Goal: Book appointment/travel/reservation

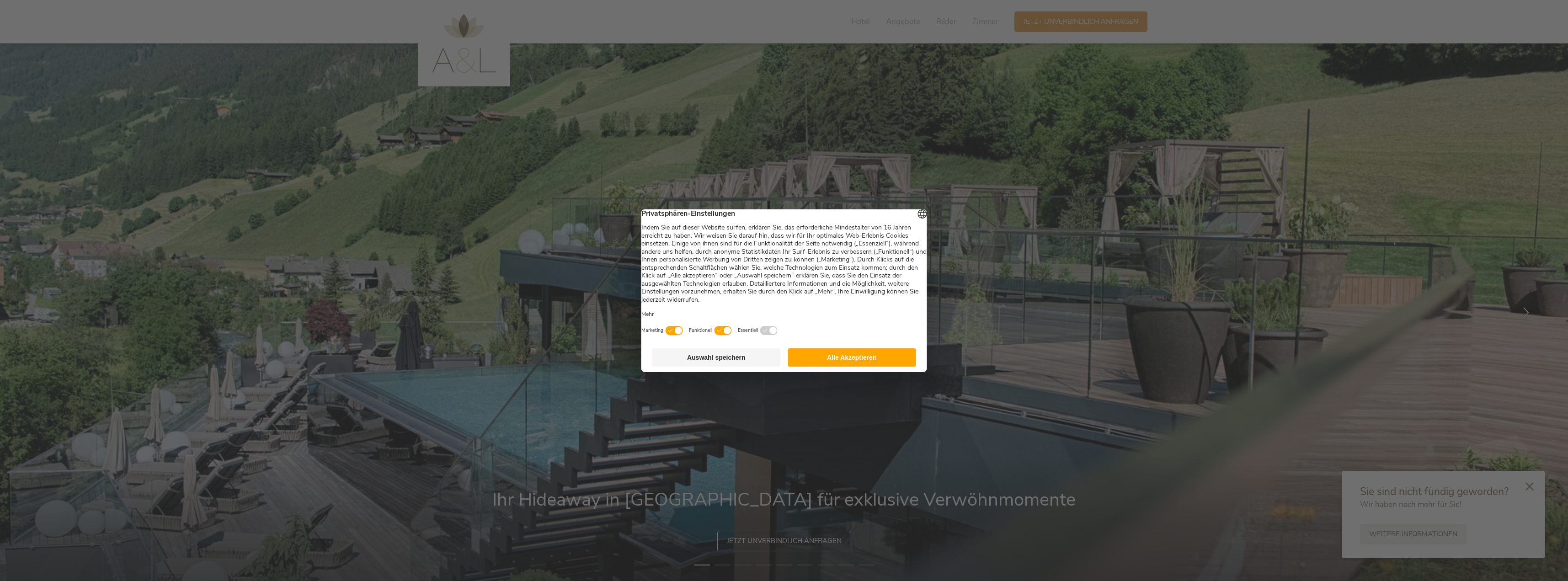
click at [470, 349] on footer "Auswahl speichern Alle Akzeptieren" at bounding box center [784, 357] width 285 height 29
click at [470, 349] on button "Alle Akzeptieren" at bounding box center [852, 357] width 128 height 18
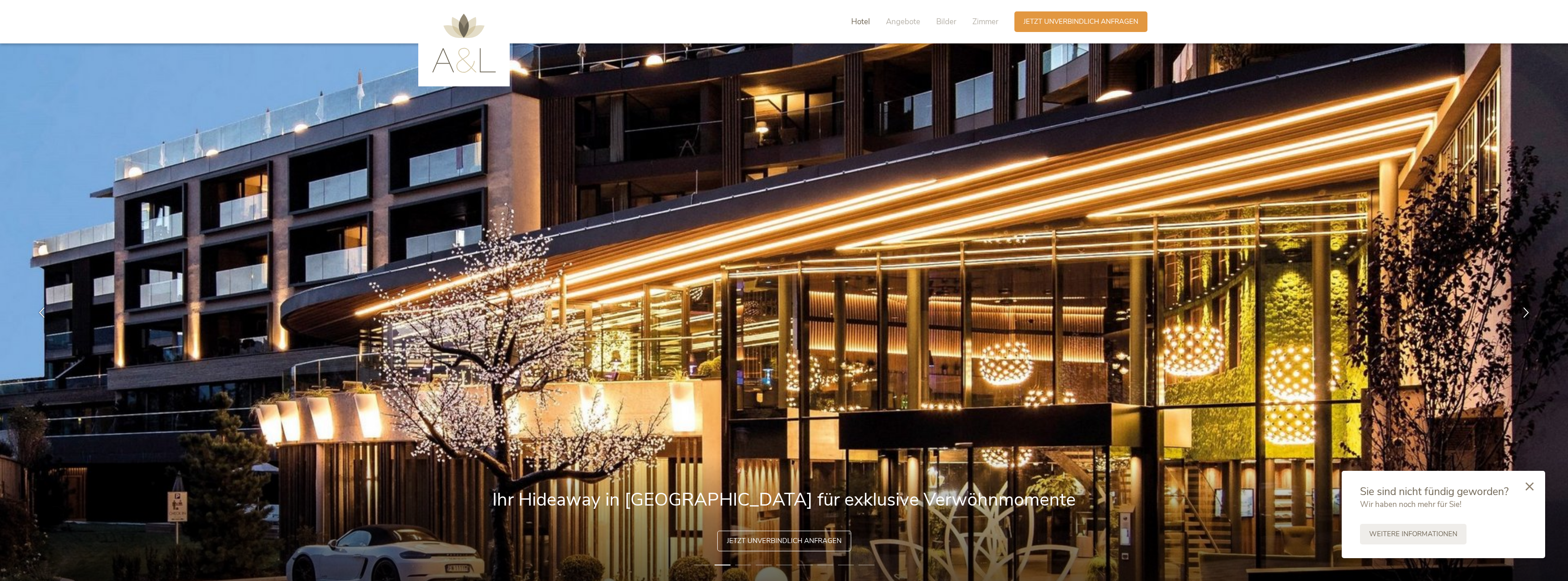
click at [470, 23] on span "Hotel" at bounding box center [860, 21] width 19 height 10
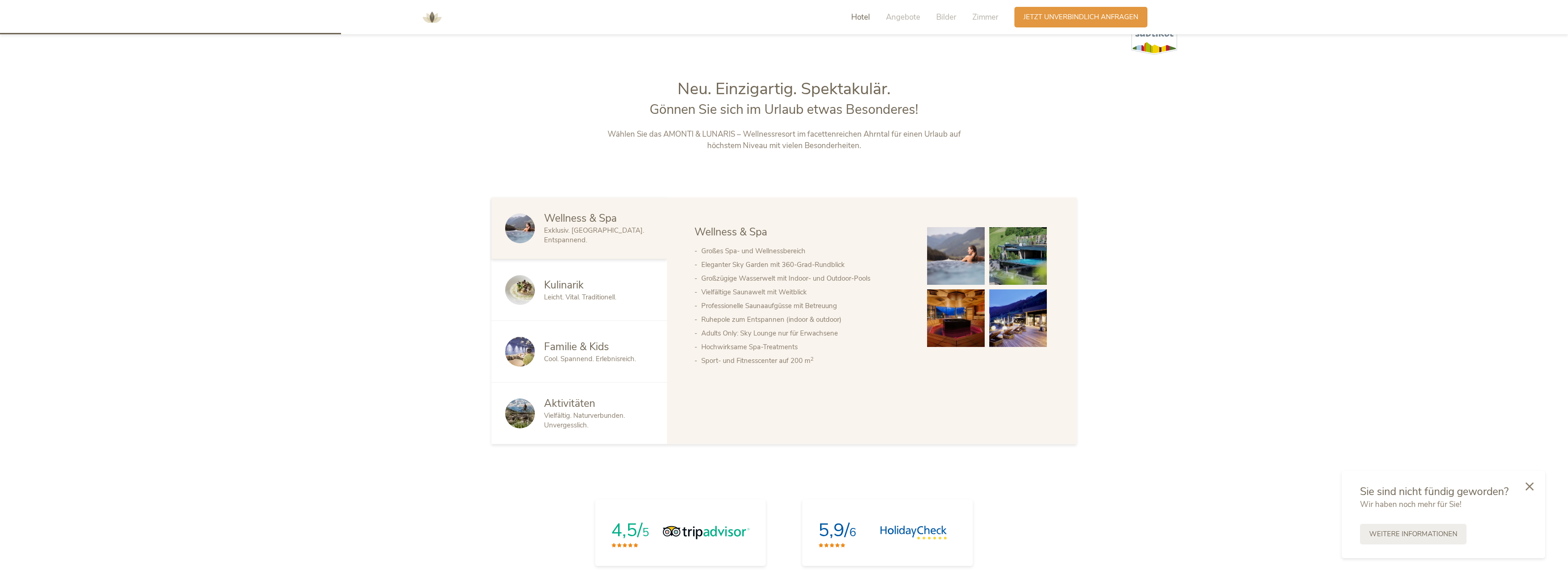
scroll to position [612, 0]
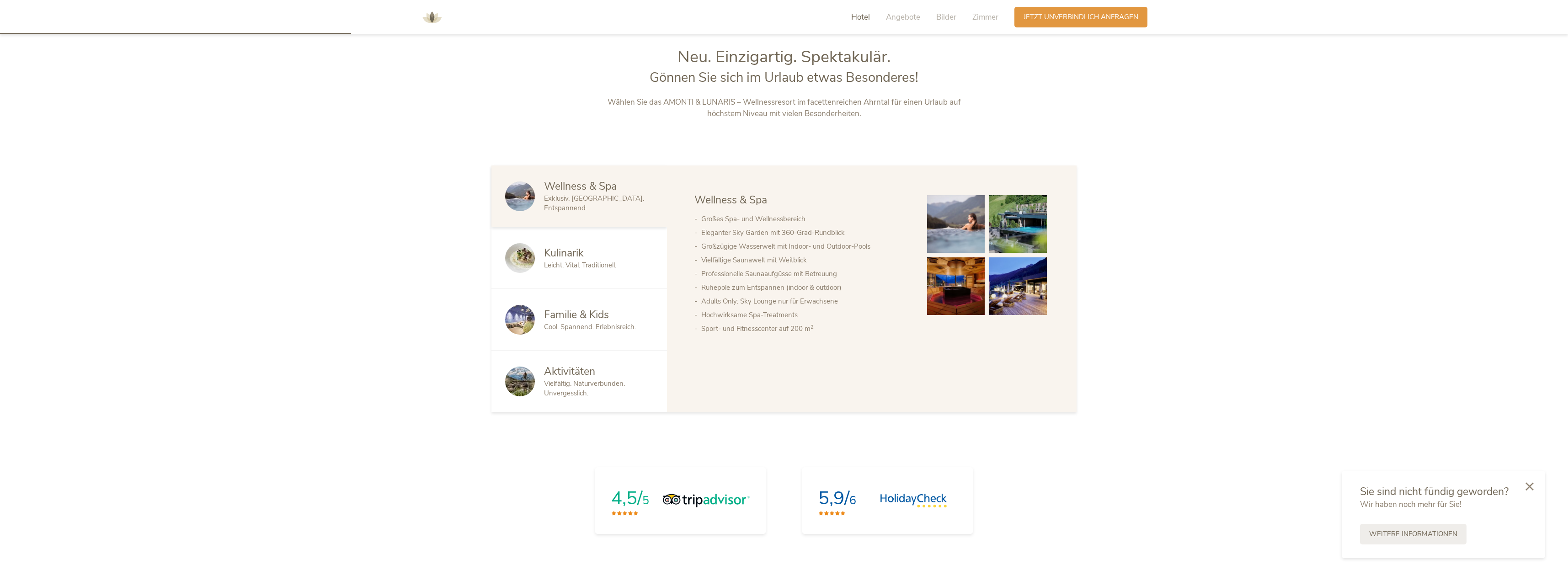
click at [470, 261] on span "Leicht. Vital. Traditionell." at bounding box center [580, 265] width 72 height 9
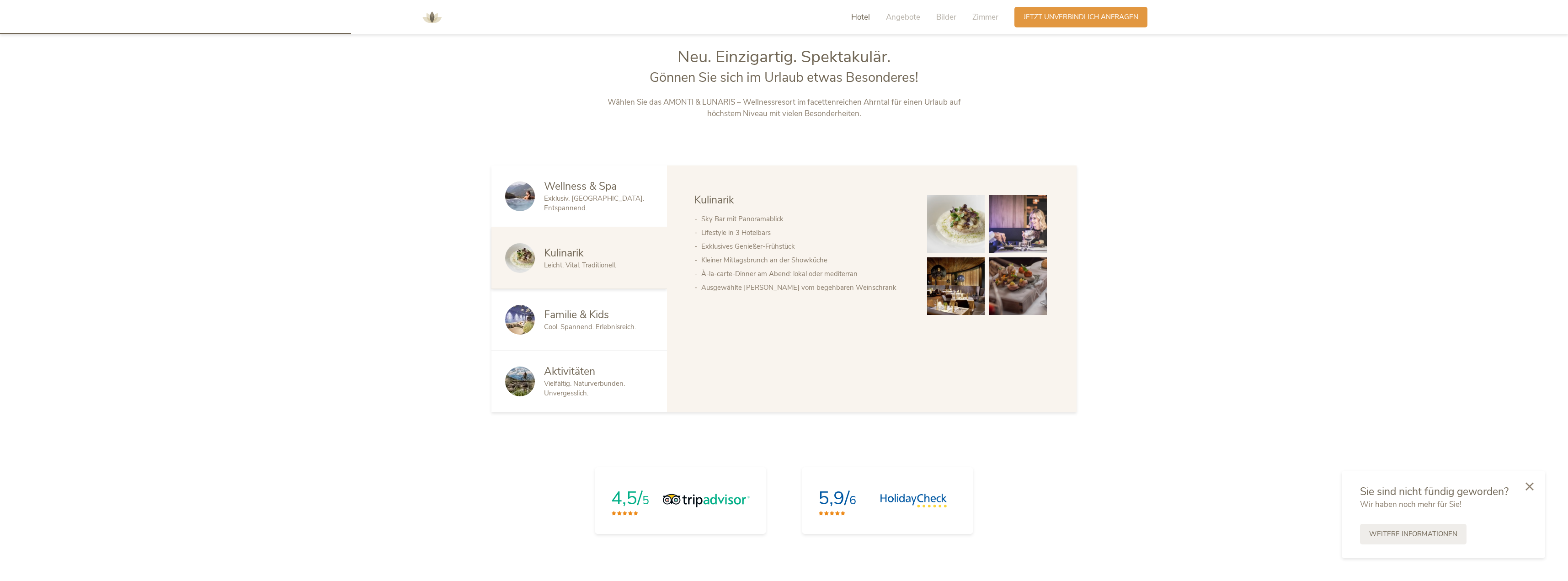
click at [470, 329] on span "Cool. Spannend. Erlebnisreich." at bounding box center [590, 326] width 92 height 9
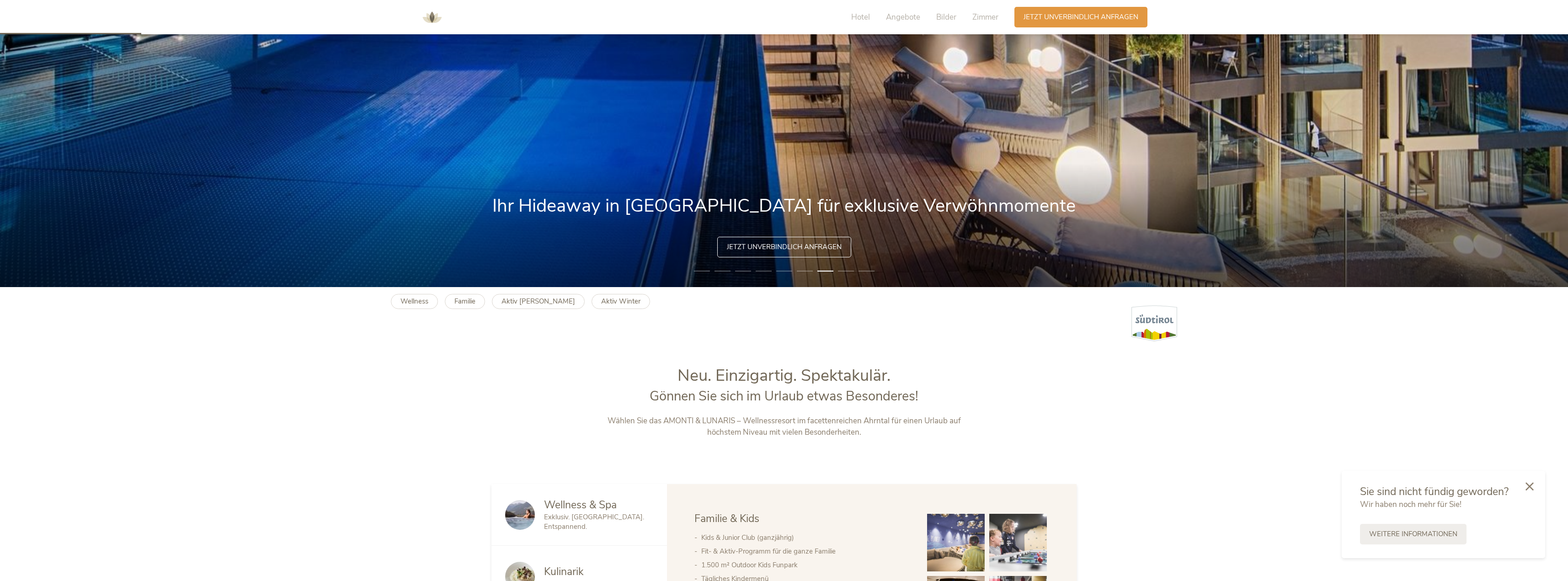
scroll to position [247, 0]
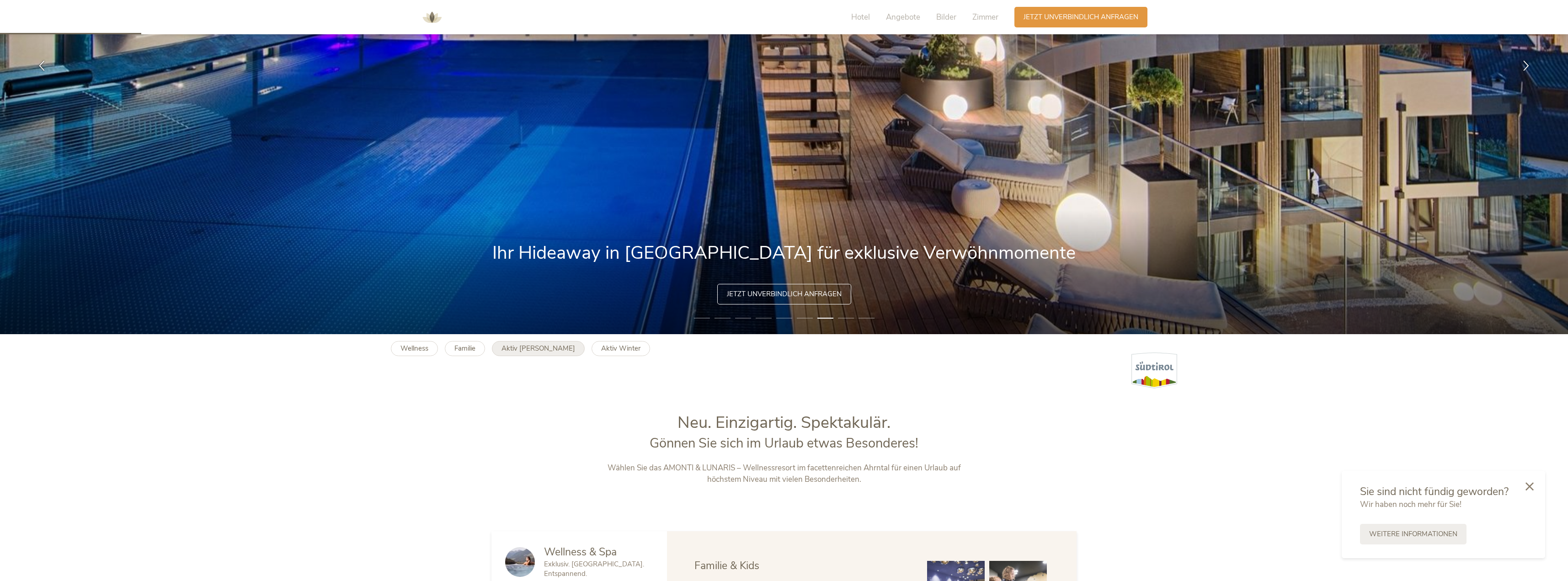
click at [470, 349] on link "Aktiv Sommer" at bounding box center [538, 348] width 93 height 15
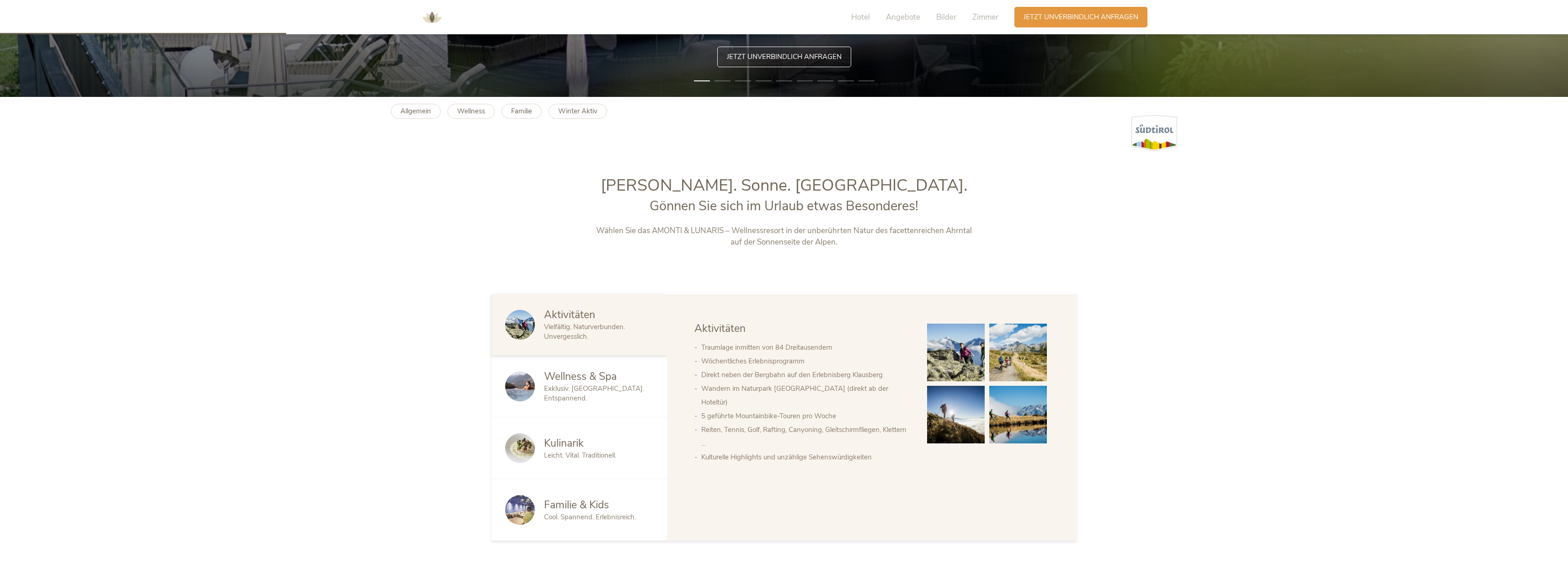
scroll to position [503, 0]
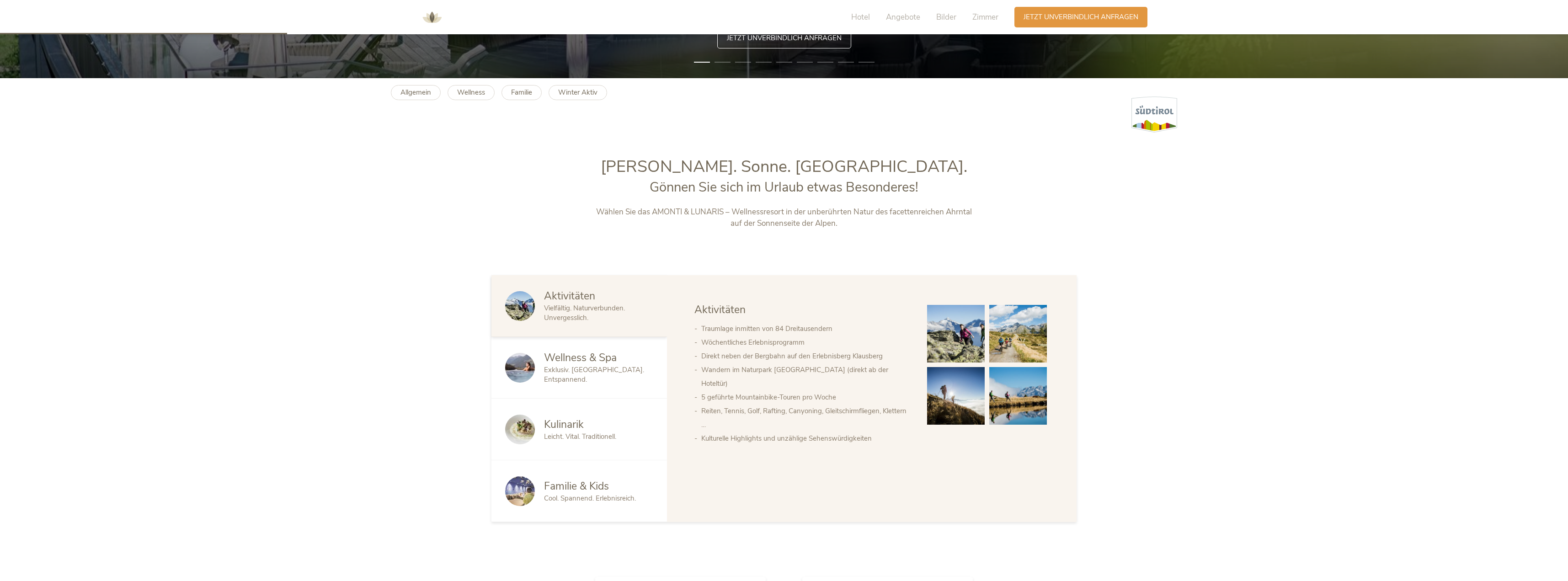
click at [576, 465] on div "Familie & Kids Cool. Spannend. Erlebnisreich." at bounding box center [579, 490] width 175 height 61
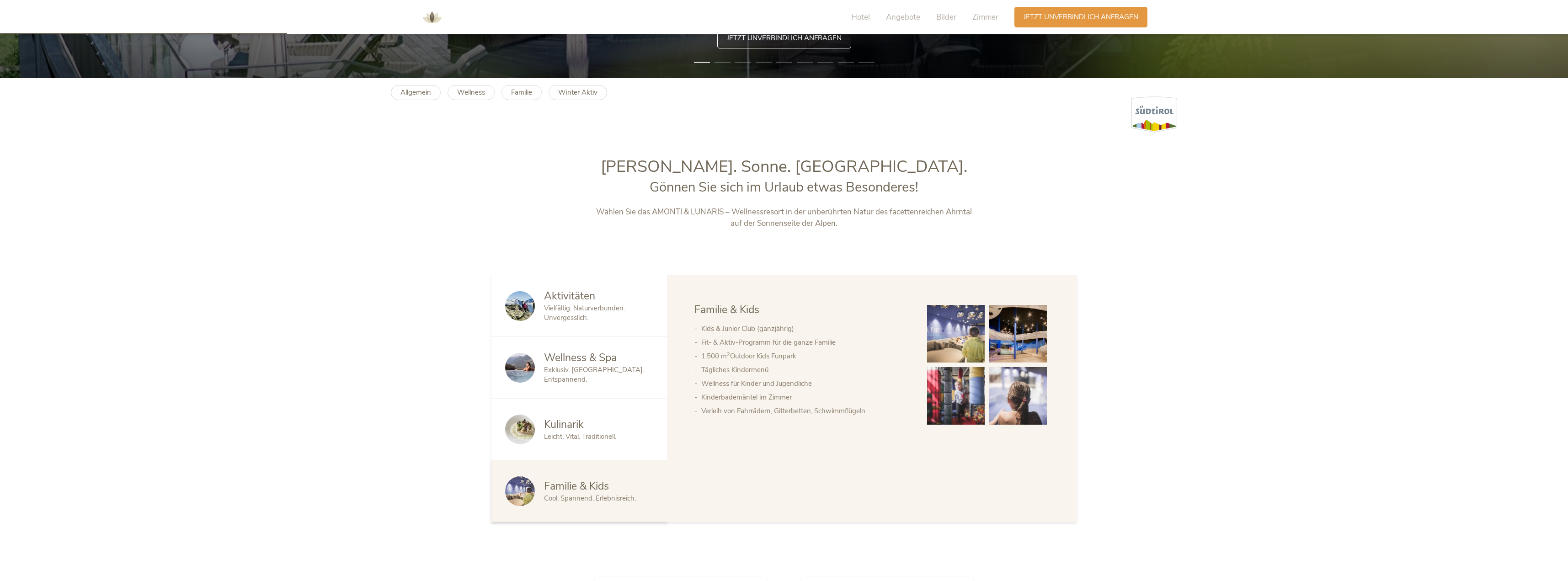
click at [869, 384] on li "Wellness für Kinder und Jugendliche" at bounding box center [805, 383] width 208 height 14
